Goal: Task Accomplishment & Management: Manage account settings

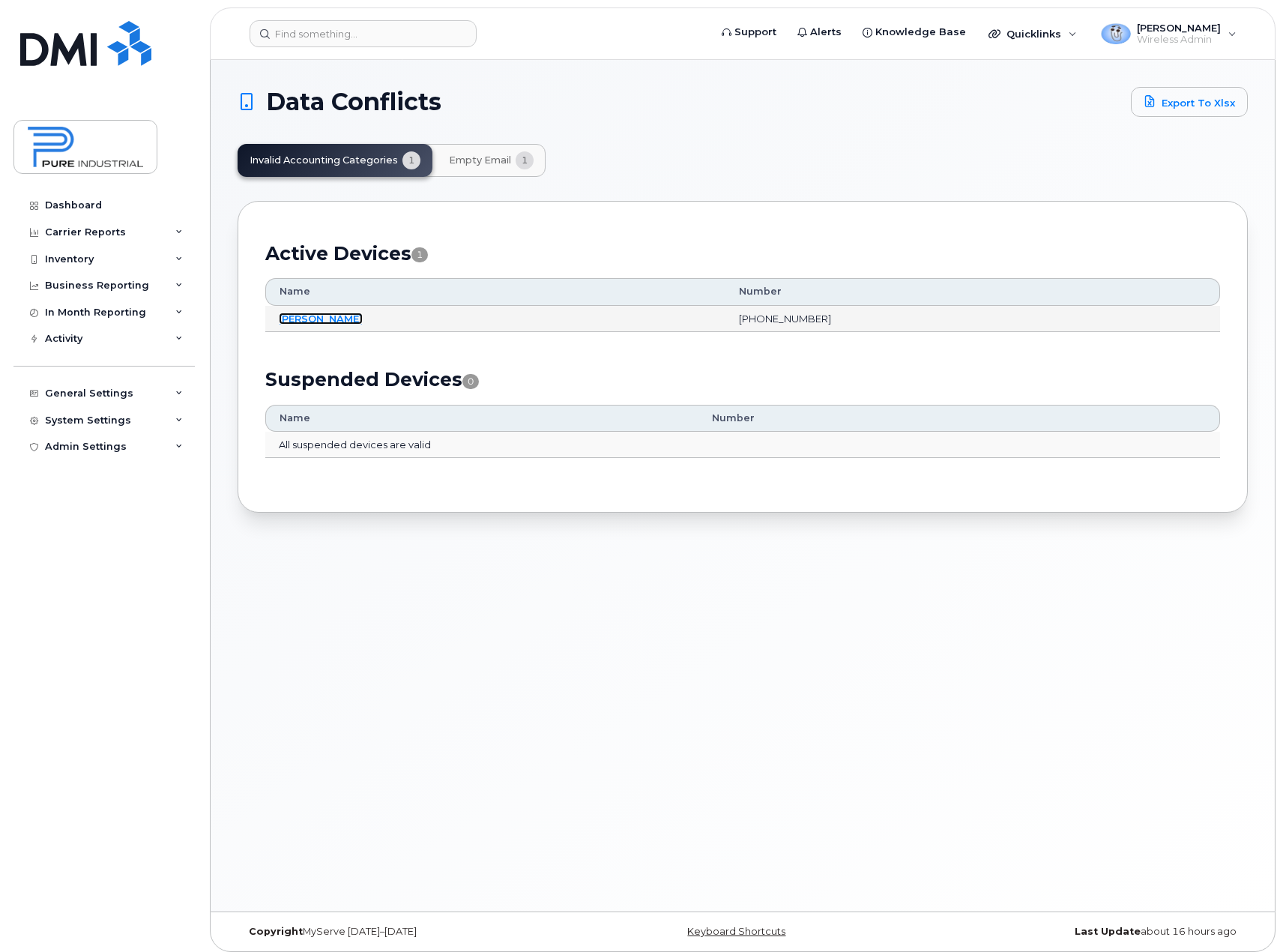
click at [309, 319] on link "[PERSON_NAME]" at bounding box center [321, 318] width 84 height 12
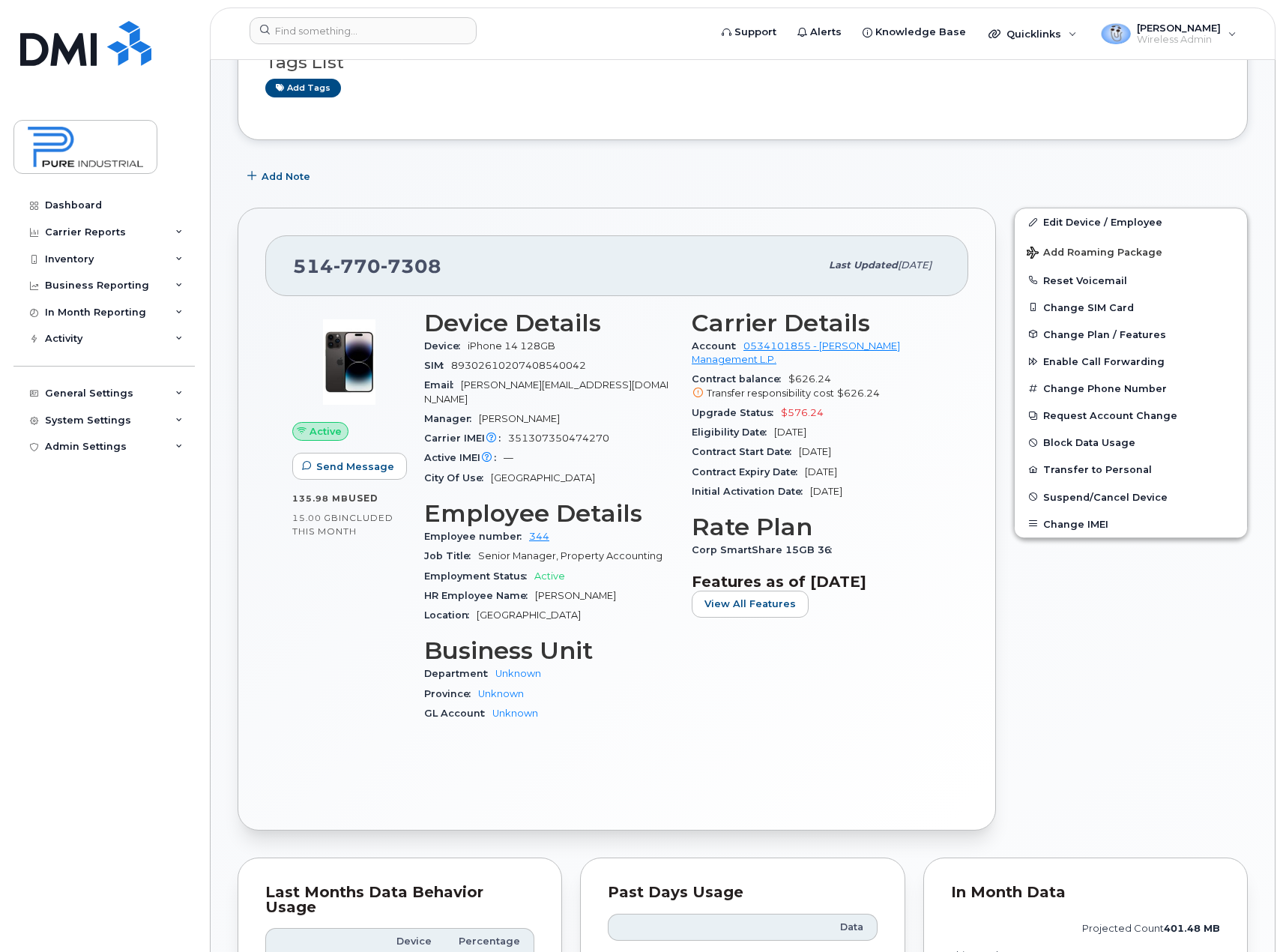
scroll to position [150, 0]
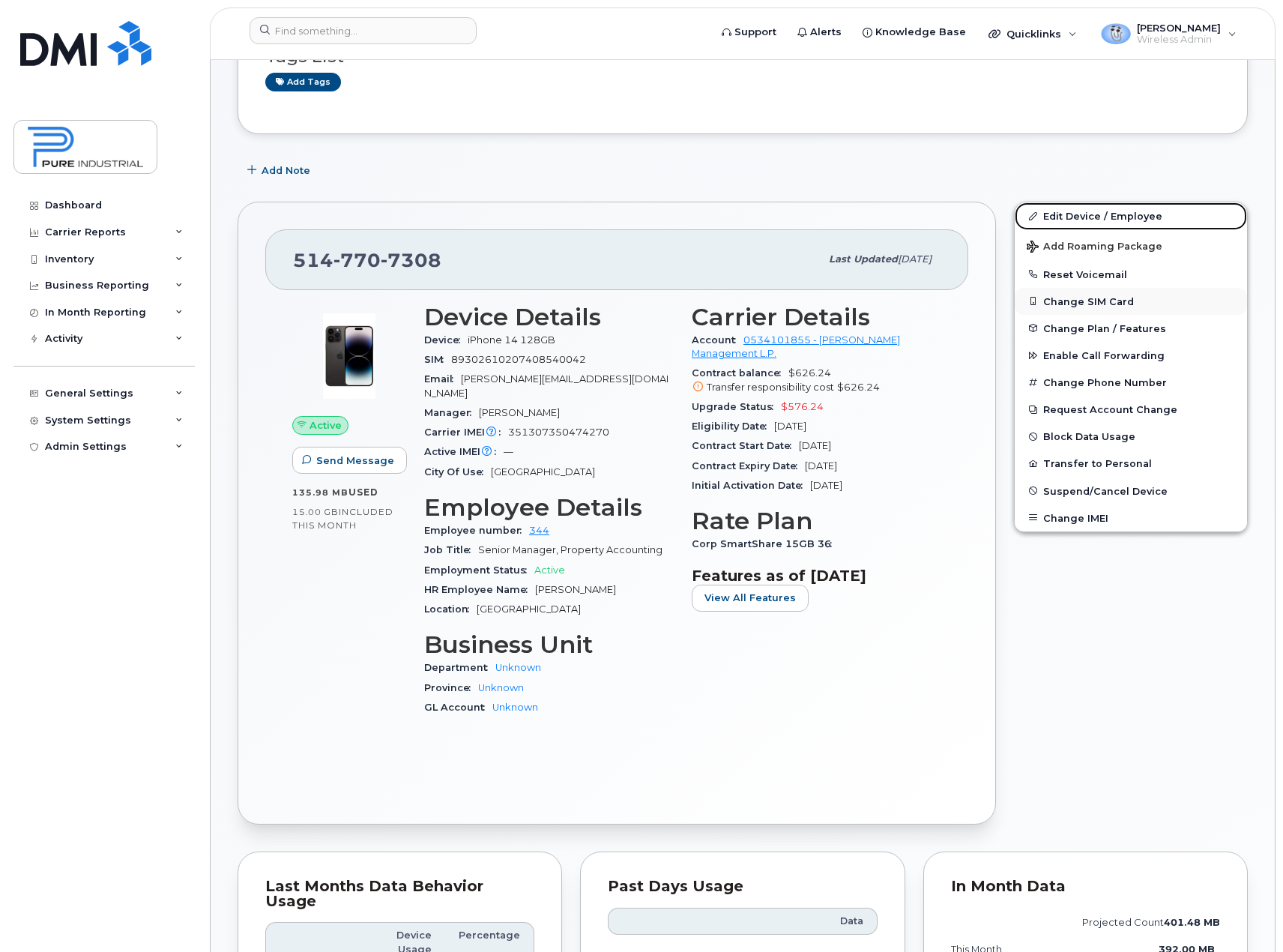
drag, startPoint x: 1100, startPoint y: 209, endPoint x: 1105, endPoint y: 293, distance: 84.1
click at [1100, 209] on link "Edit Device / Employee" at bounding box center [1130, 216] width 232 height 27
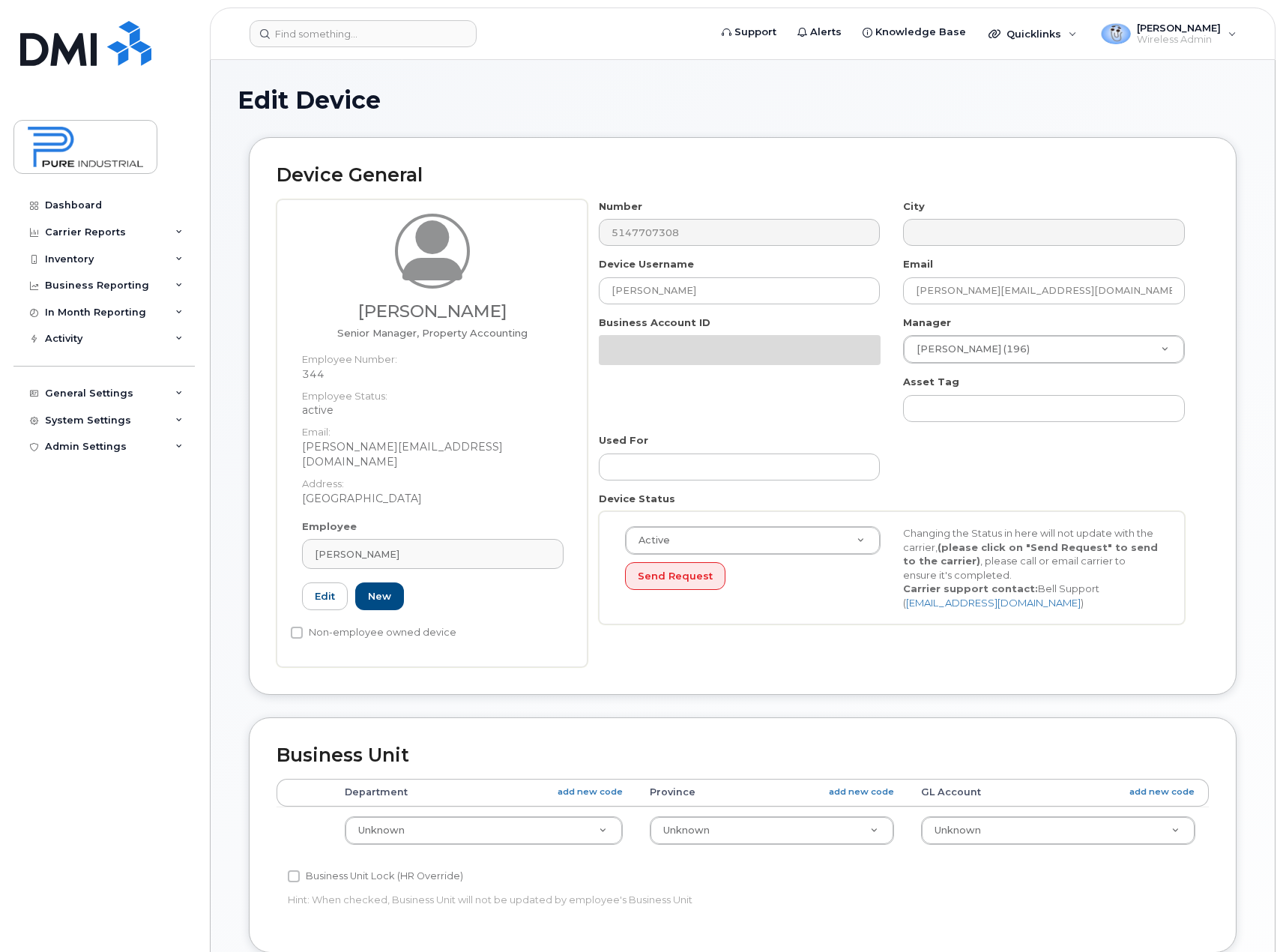
select select "5773504"
select select "5773505"
select select "5773506"
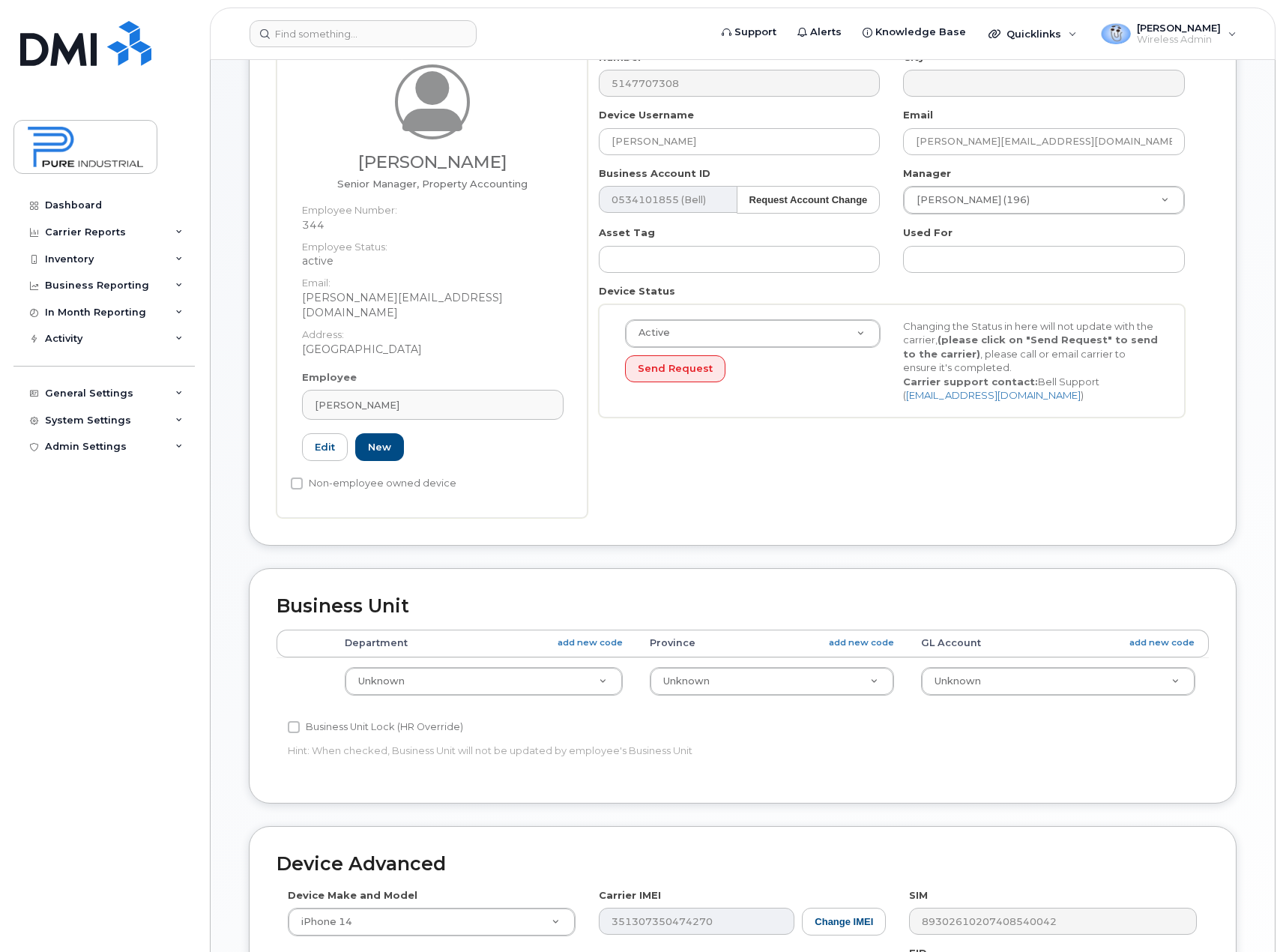
scroll to position [150, 0]
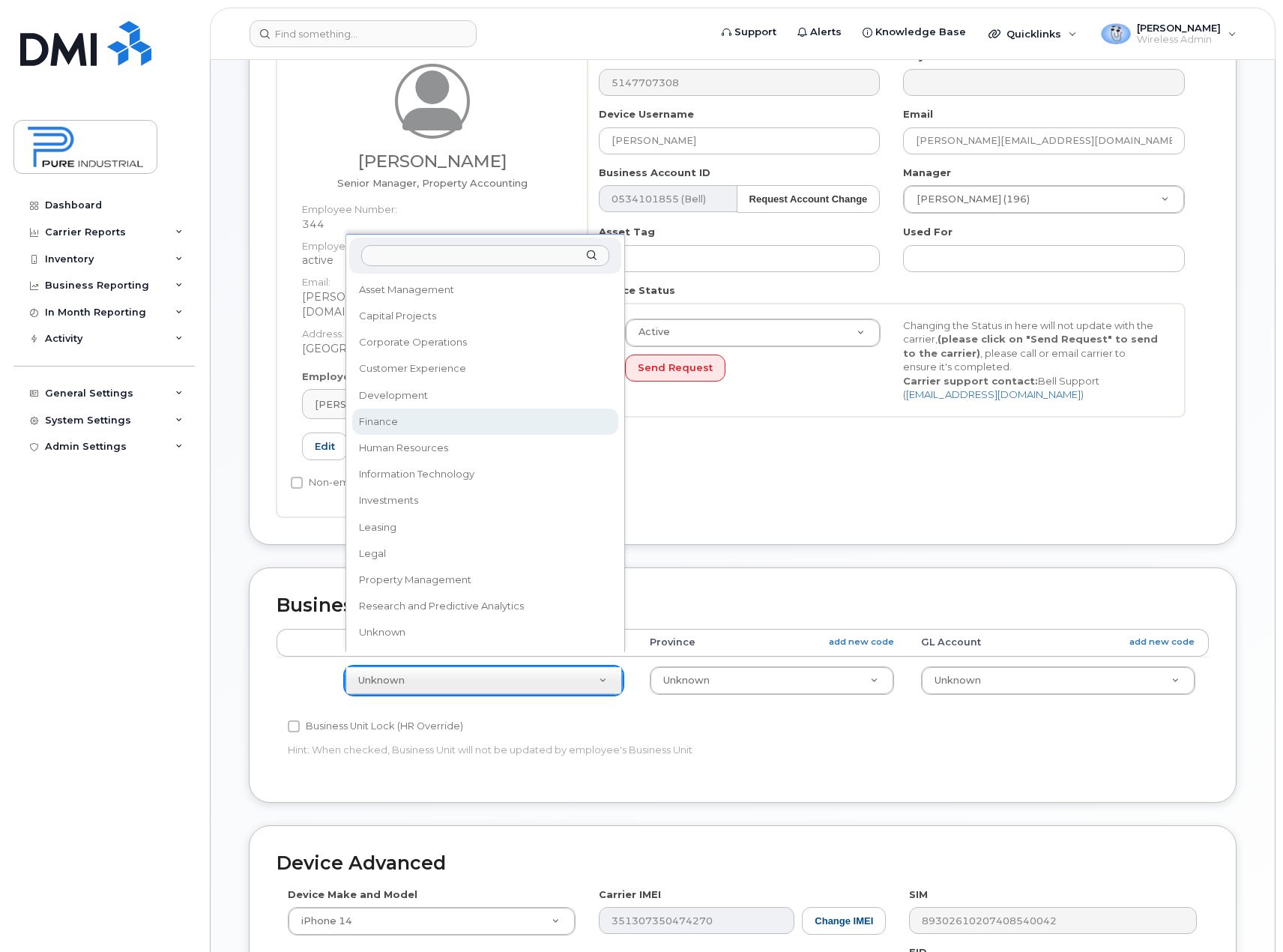
select select "5773514"
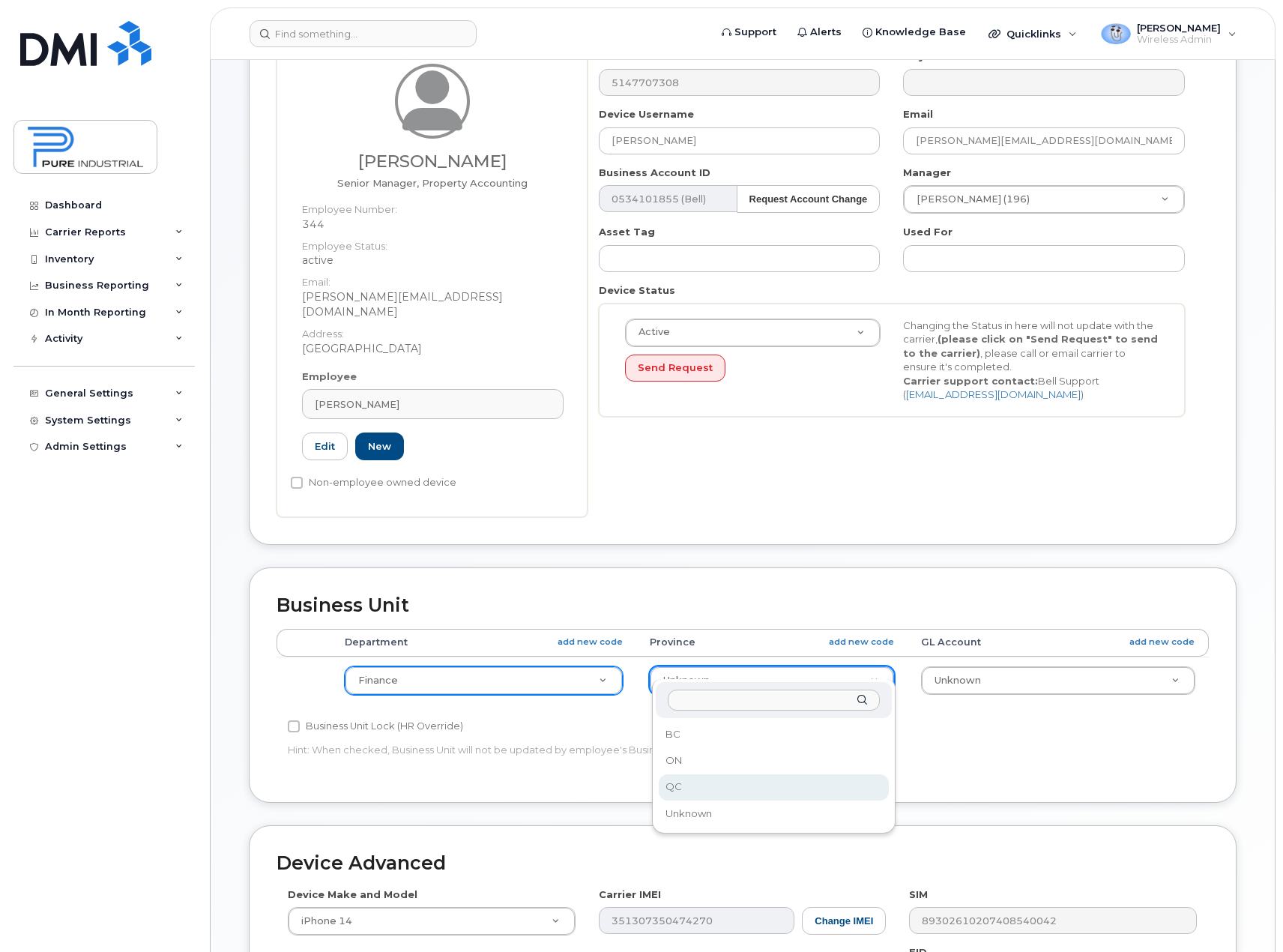
select select "5773508"
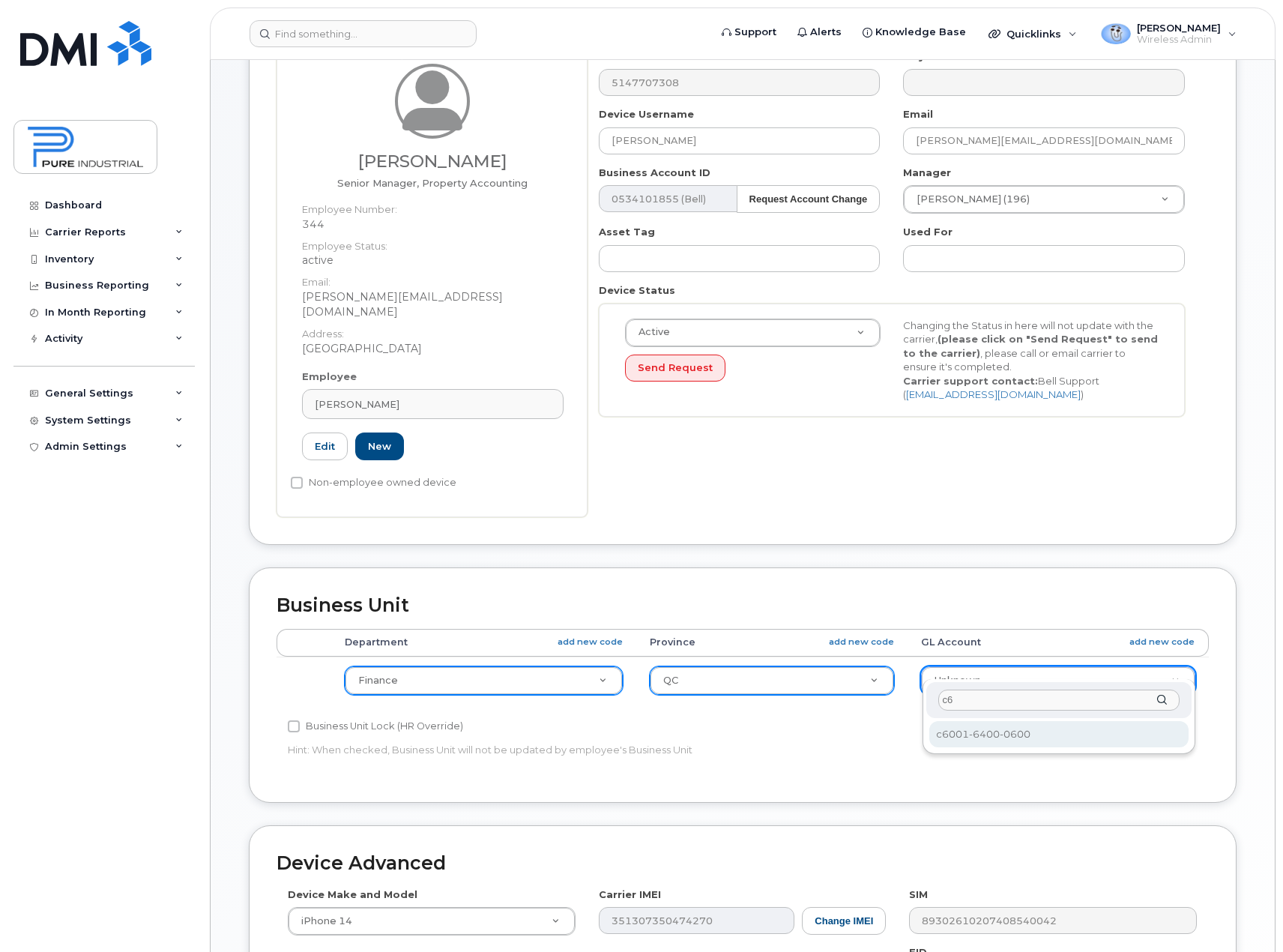
type input "c6"
select select "5773521"
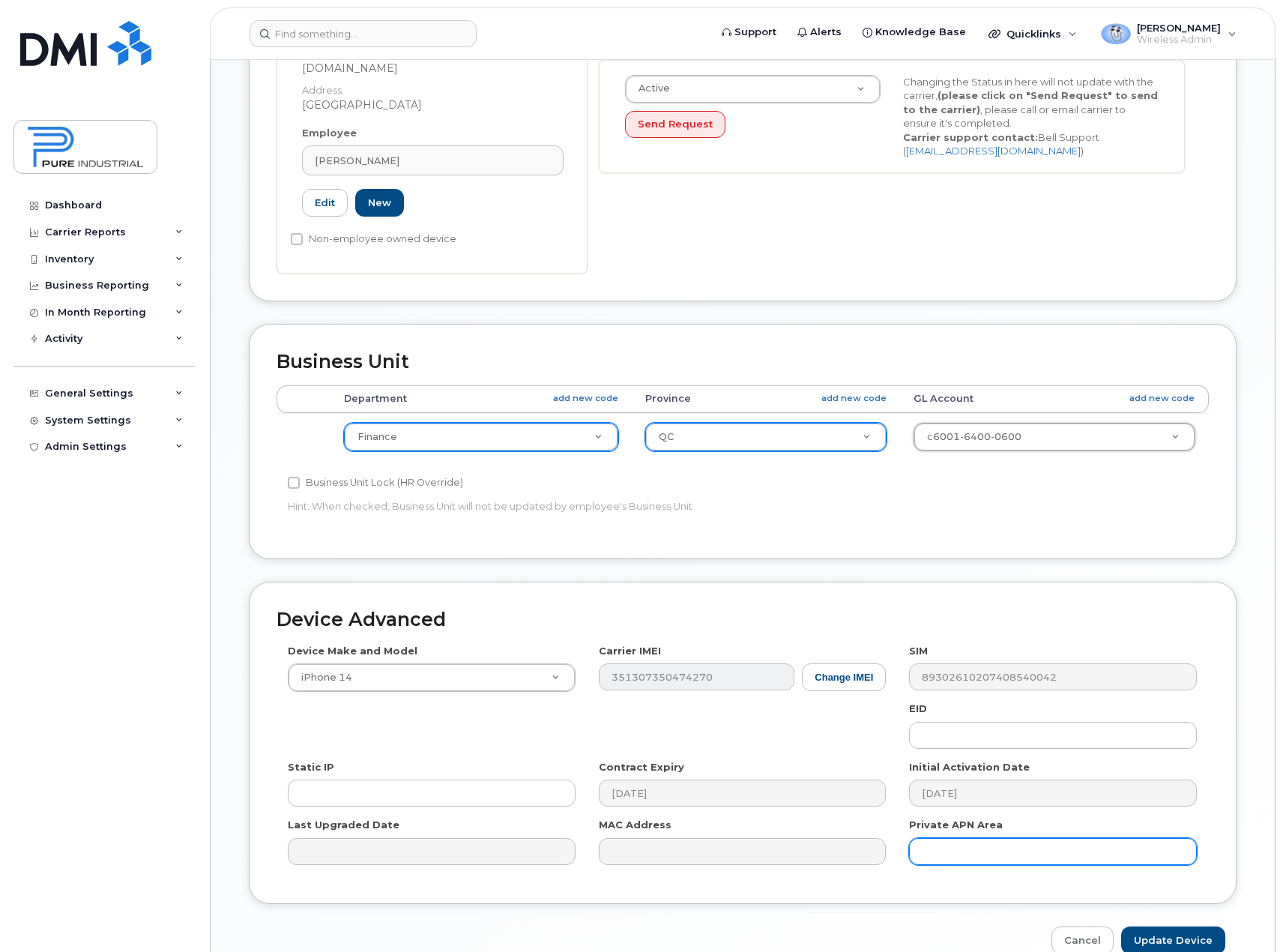
scroll to position [456, 0]
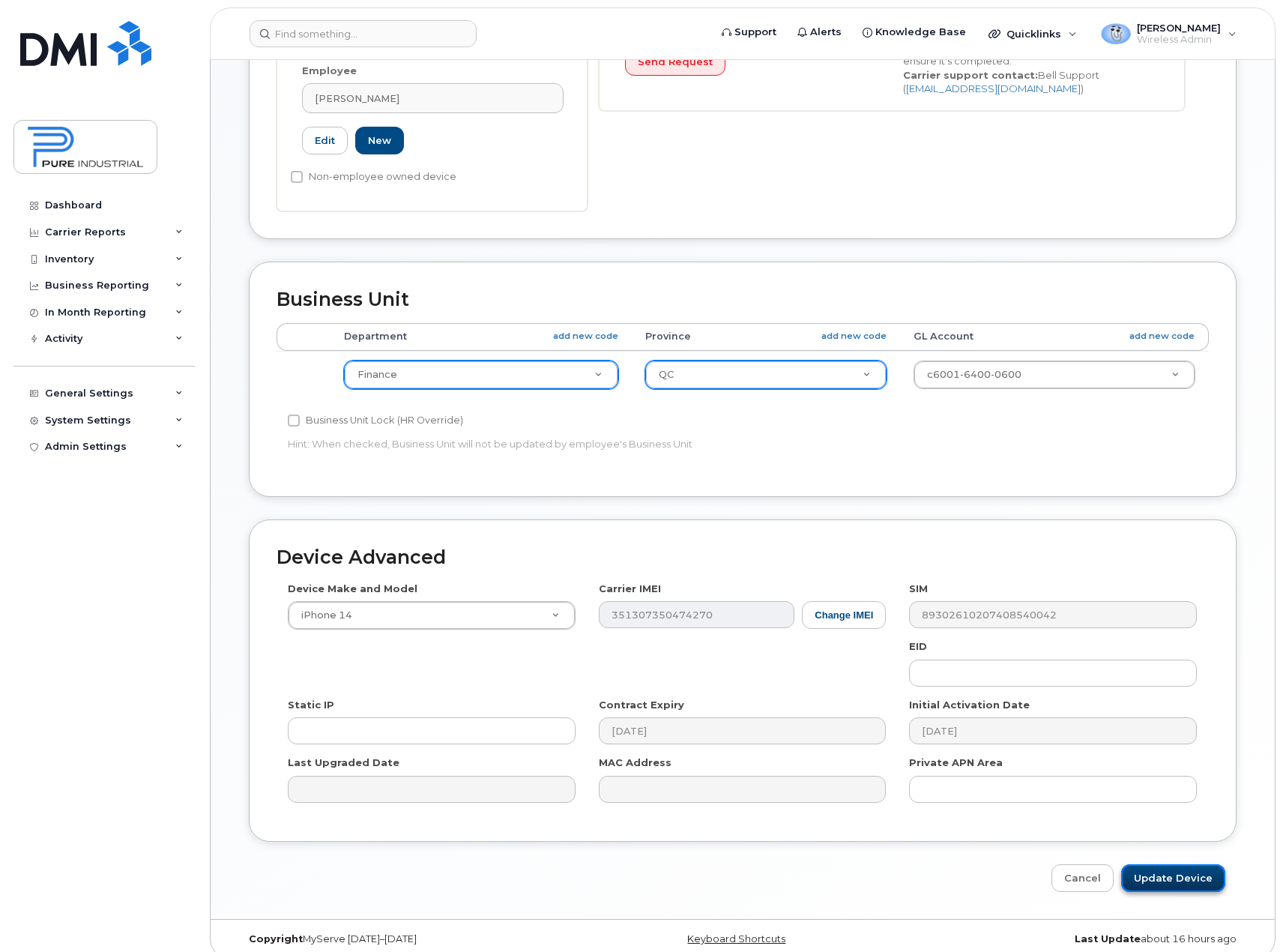
click at [1144, 865] on input "Update Device" at bounding box center [1173, 878] width 104 height 28
type input "Saving..."
